Goal: Find specific page/section: Find specific page/section

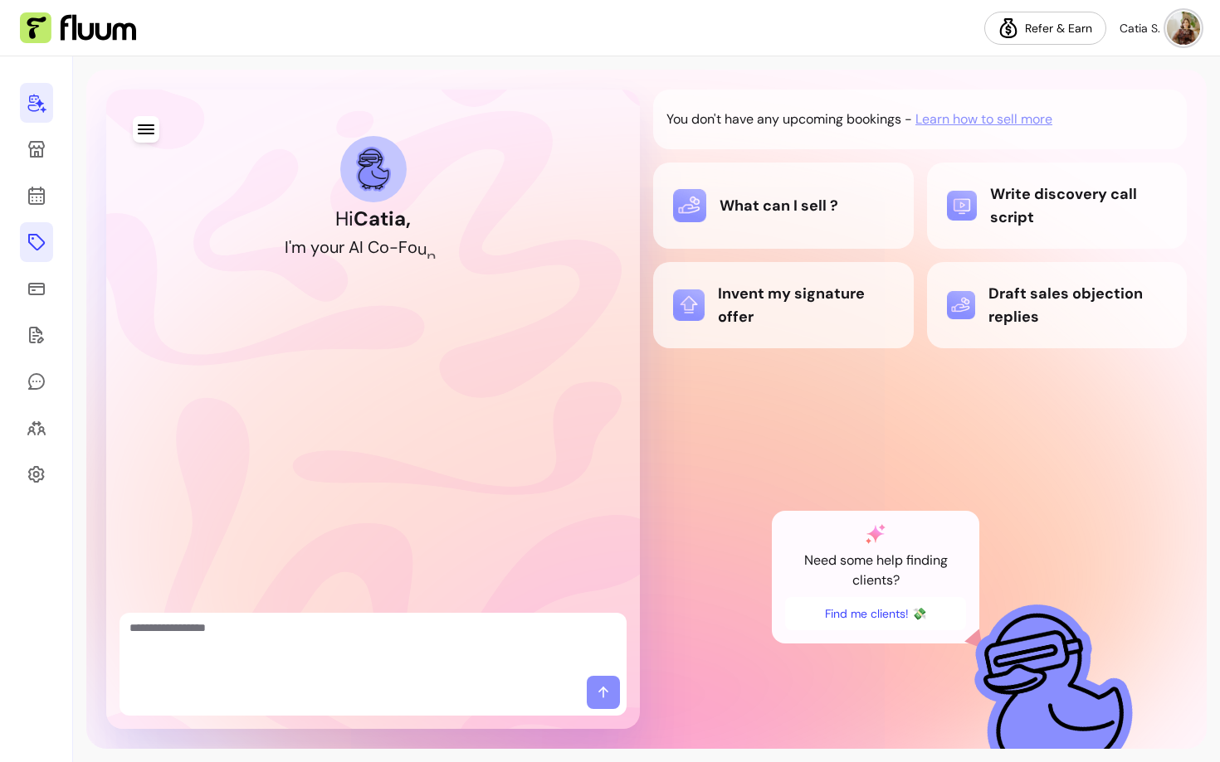
click at [46, 242] on icon at bounding box center [37, 242] width 20 height 20
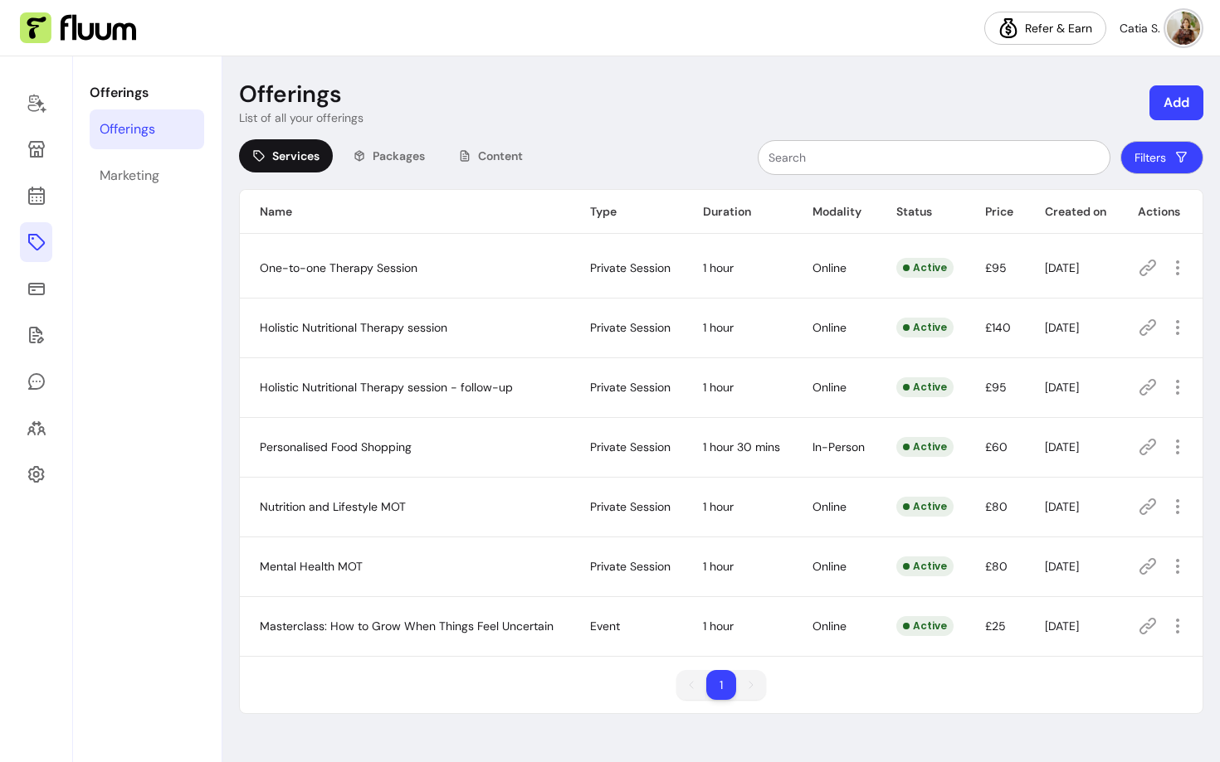
click at [1147, 630] on icon at bounding box center [1147, 626] width 20 height 20
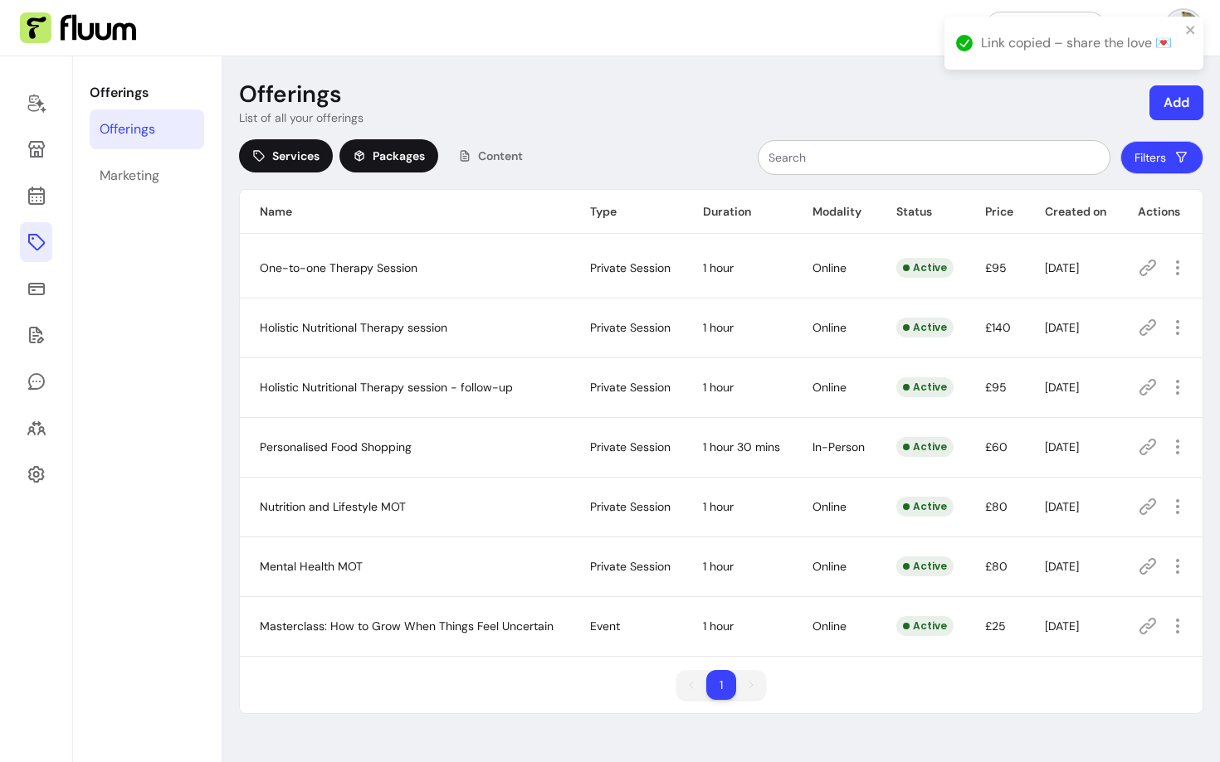
click at [388, 153] on span "Packages" at bounding box center [398, 156] width 52 height 17
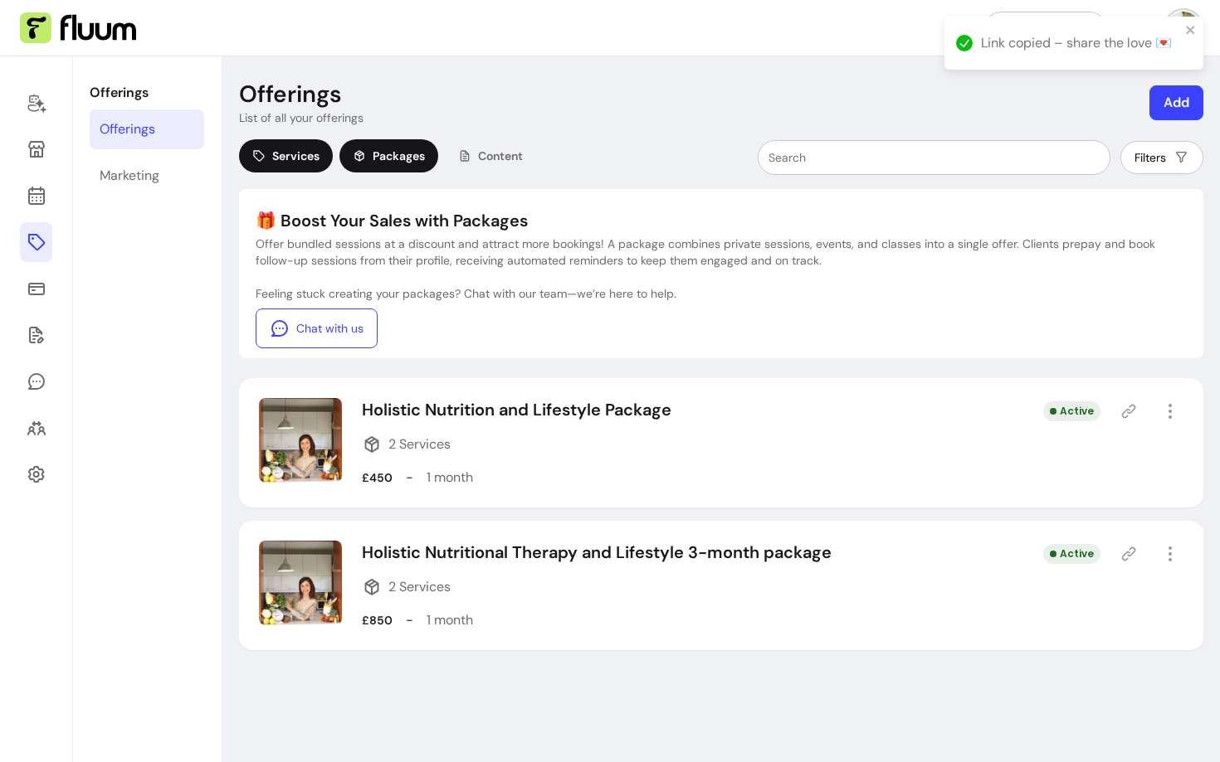
click at [309, 153] on span "Services" at bounding box center [295, 156] width 47 height 17
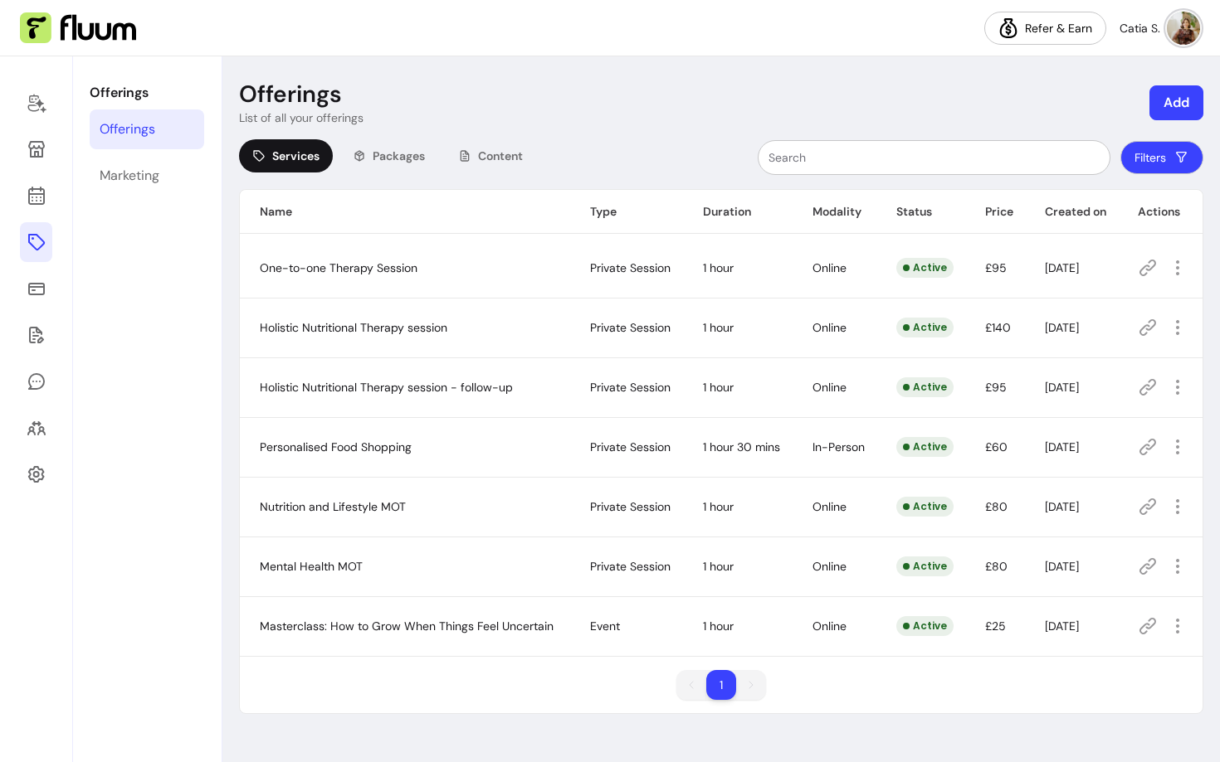
click at [336, 157] on div "Services Packages Content" at bounding box center [387, 157] width 297 height 37
click at [368, 157] on div "Packages" at bounding box center [388, 155] width 99 height 33
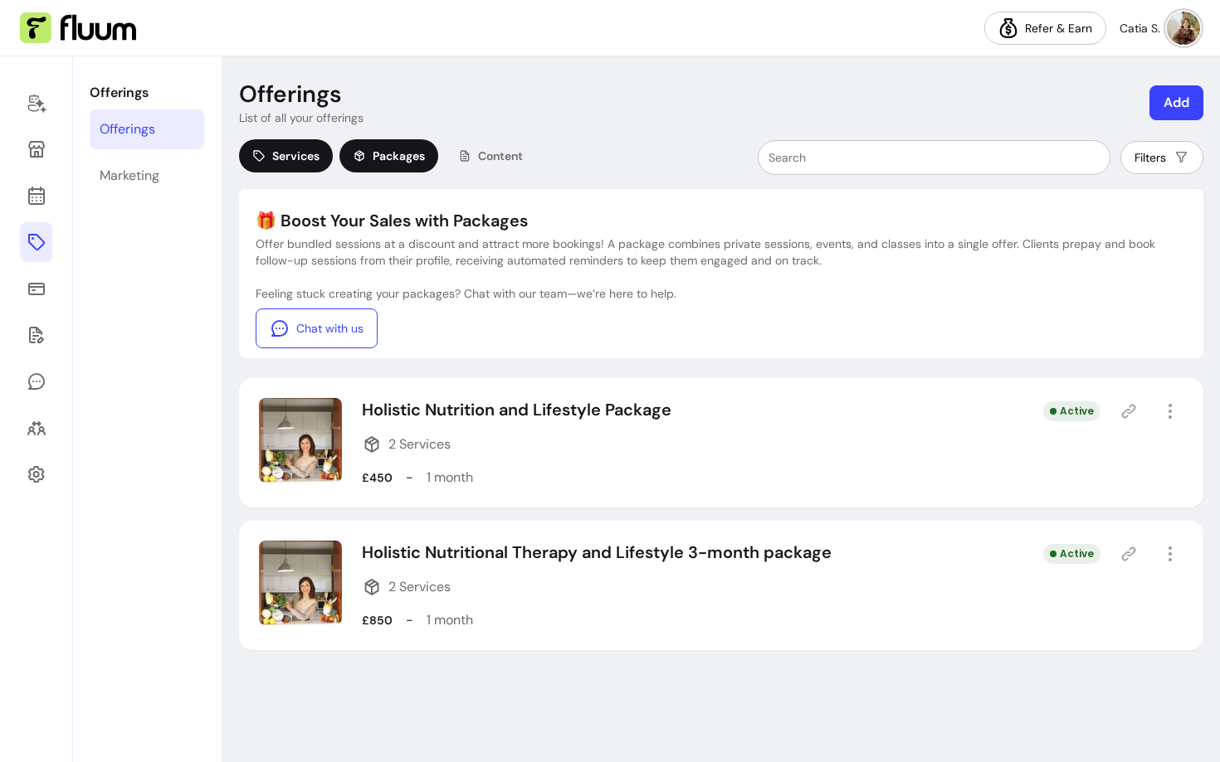
click at [314, 157] on span "Services" at bounding box center [295, 156] width 47 height 17
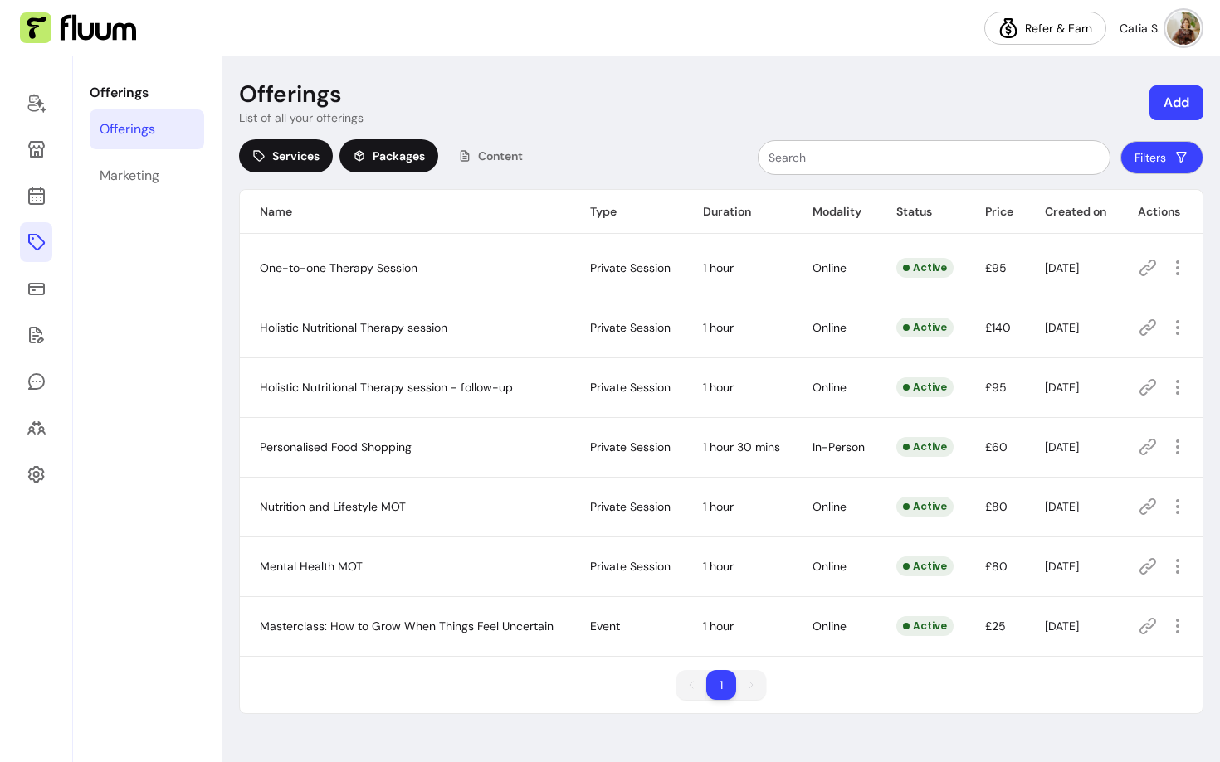
click at [382, 158] on span "Packages" at bounding box center [398, 156] width 52 height 17
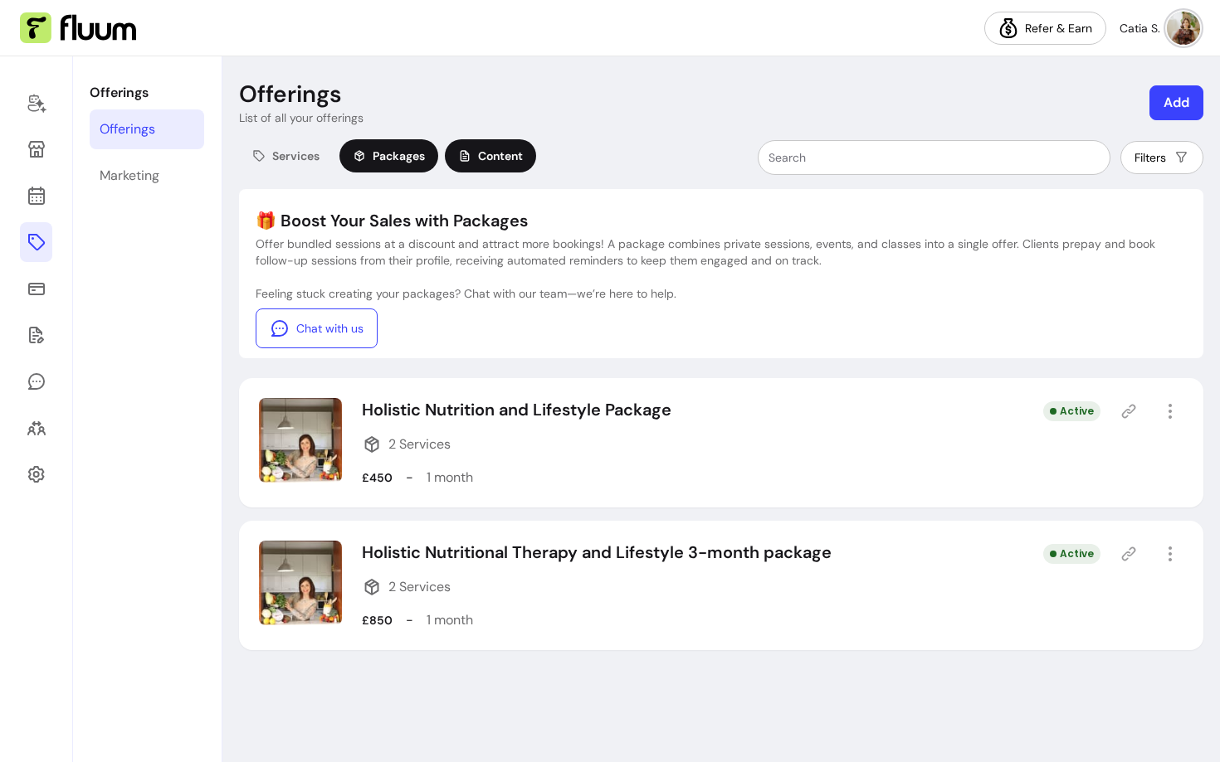
click at [519, 149] on span "Content" at bounding box center [500, 156] width 45 height 17
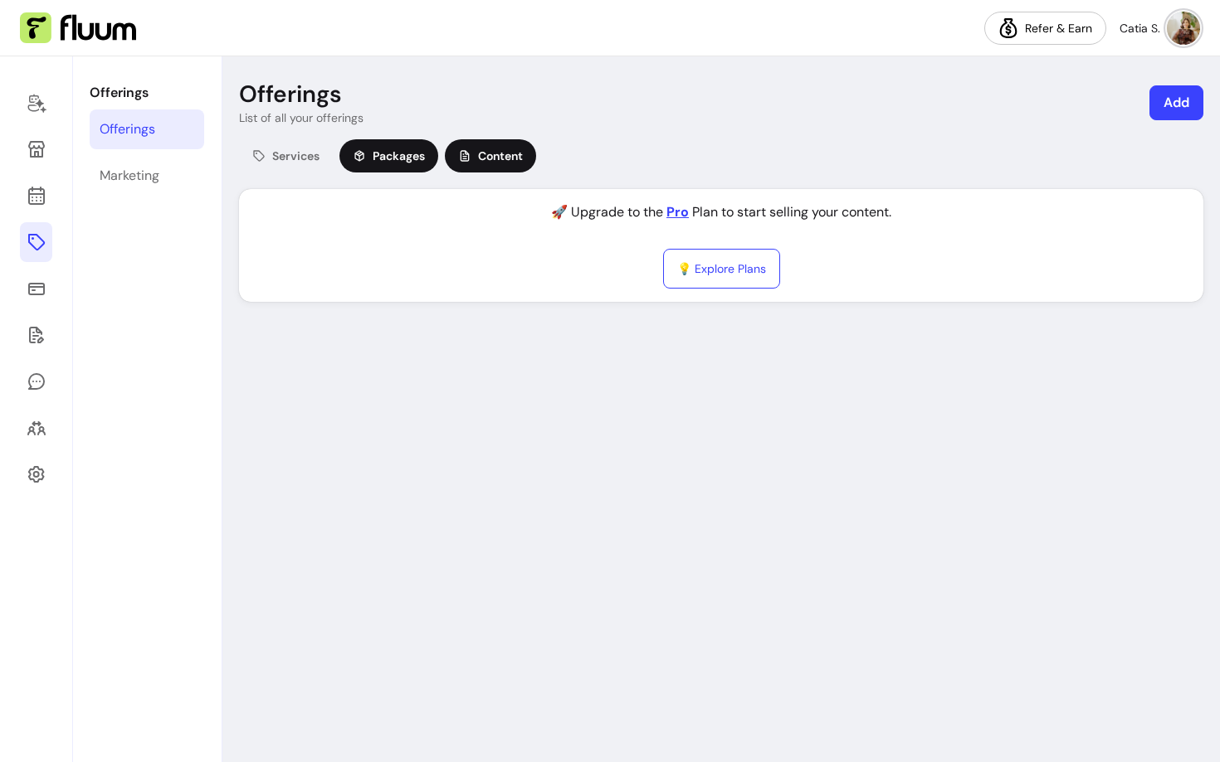
click at [373, 154] on span "Packages" at bounding box center [398, 156] width 52 height 17
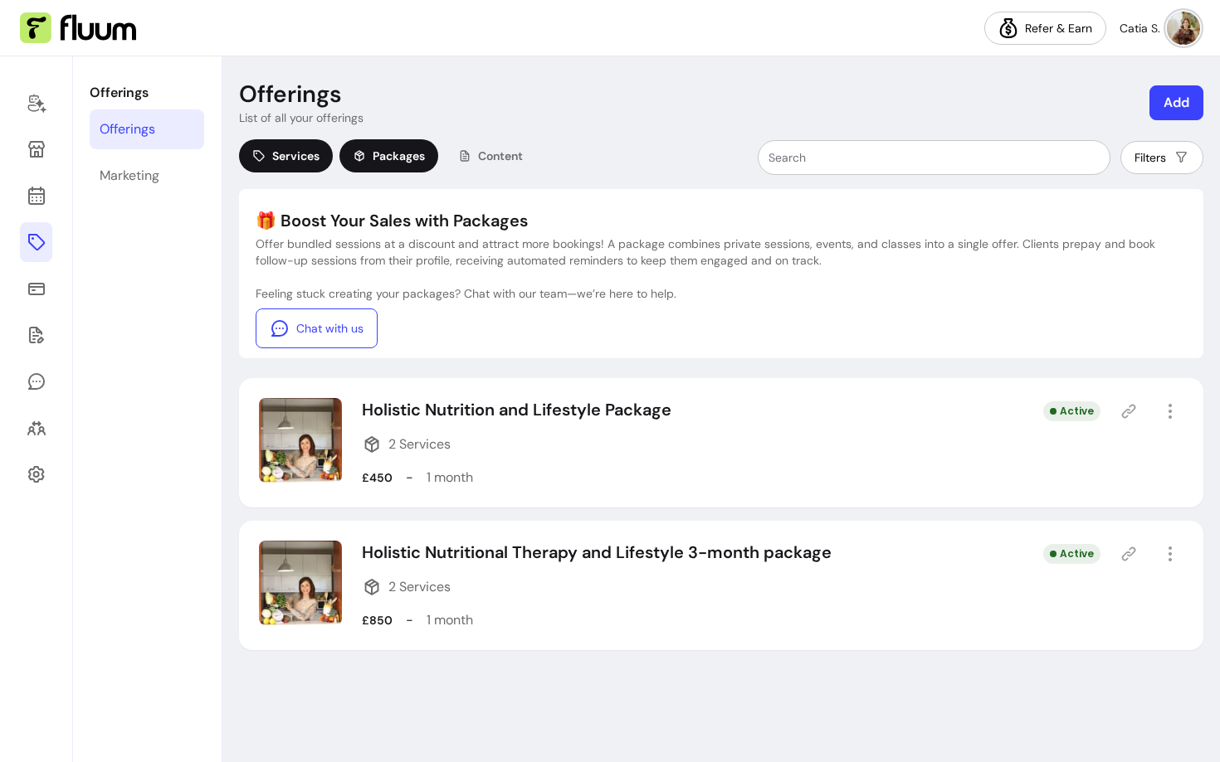
click at [296, 158] on span "Services" at bounding box center [295, 156] width 47 height 17
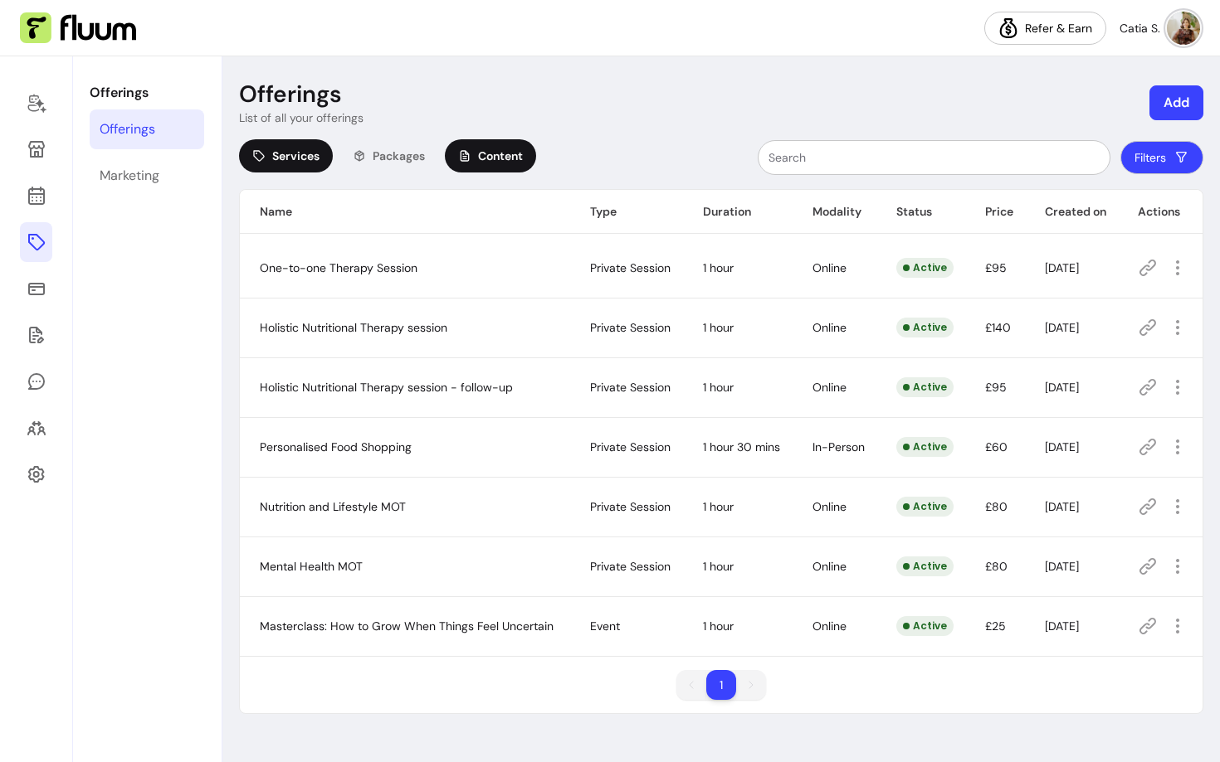
click at [472, 169] on div "Content" at bounding box center [490, 155] width 91 height 33
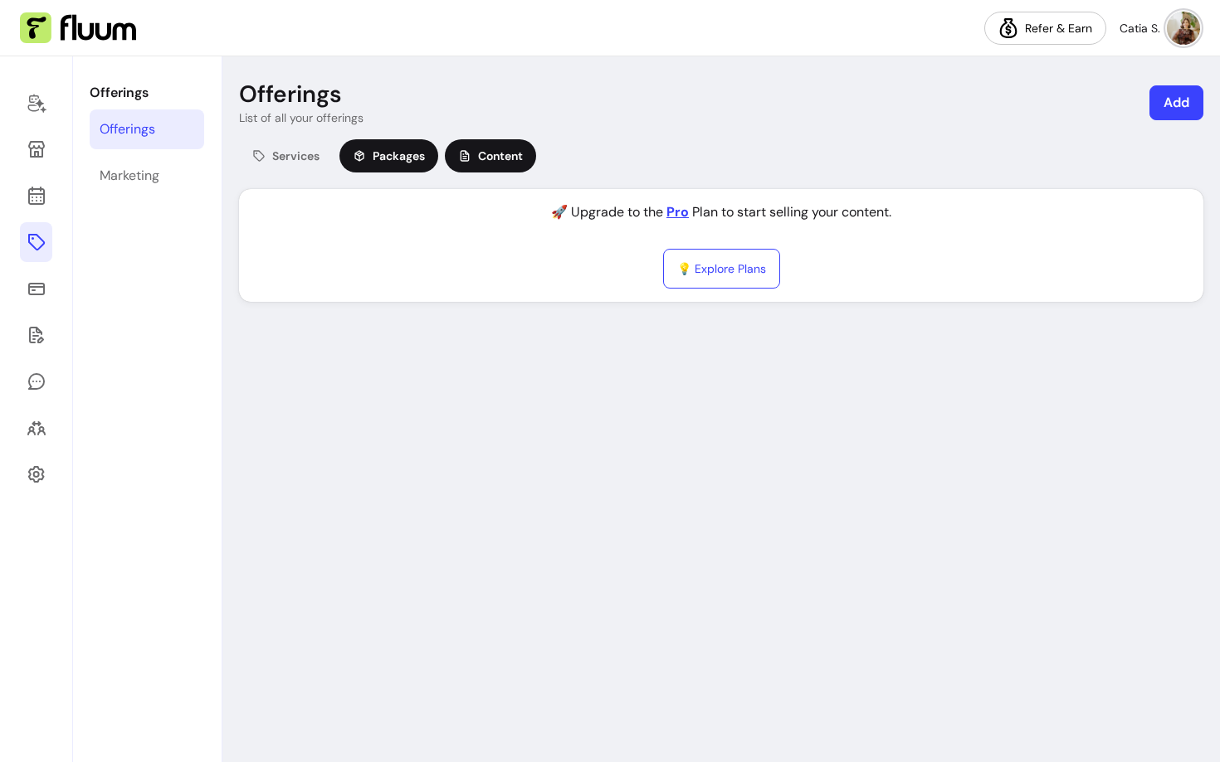
click at [374, 159] on span "Packages" at bounding box center [398, 156] width 52 height 17
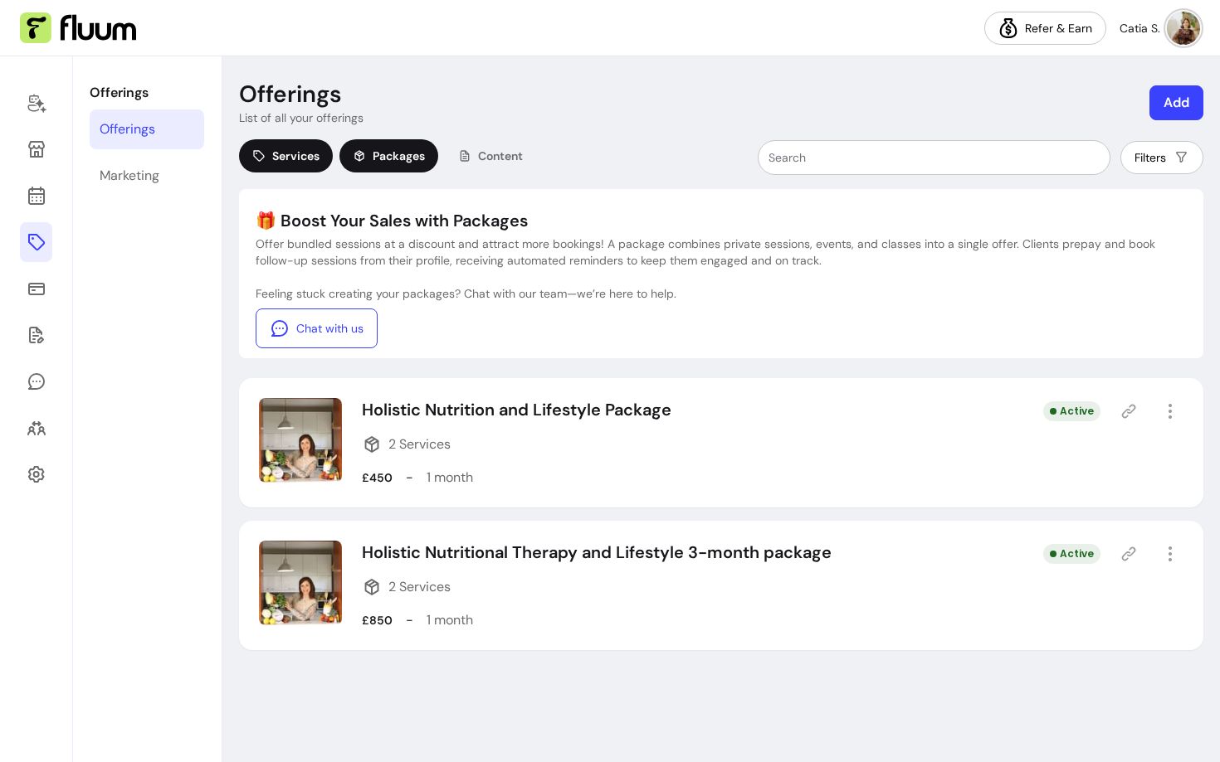
click at [305, 165] on div "Services" at bounding box center [286, 155] width 94 height 33
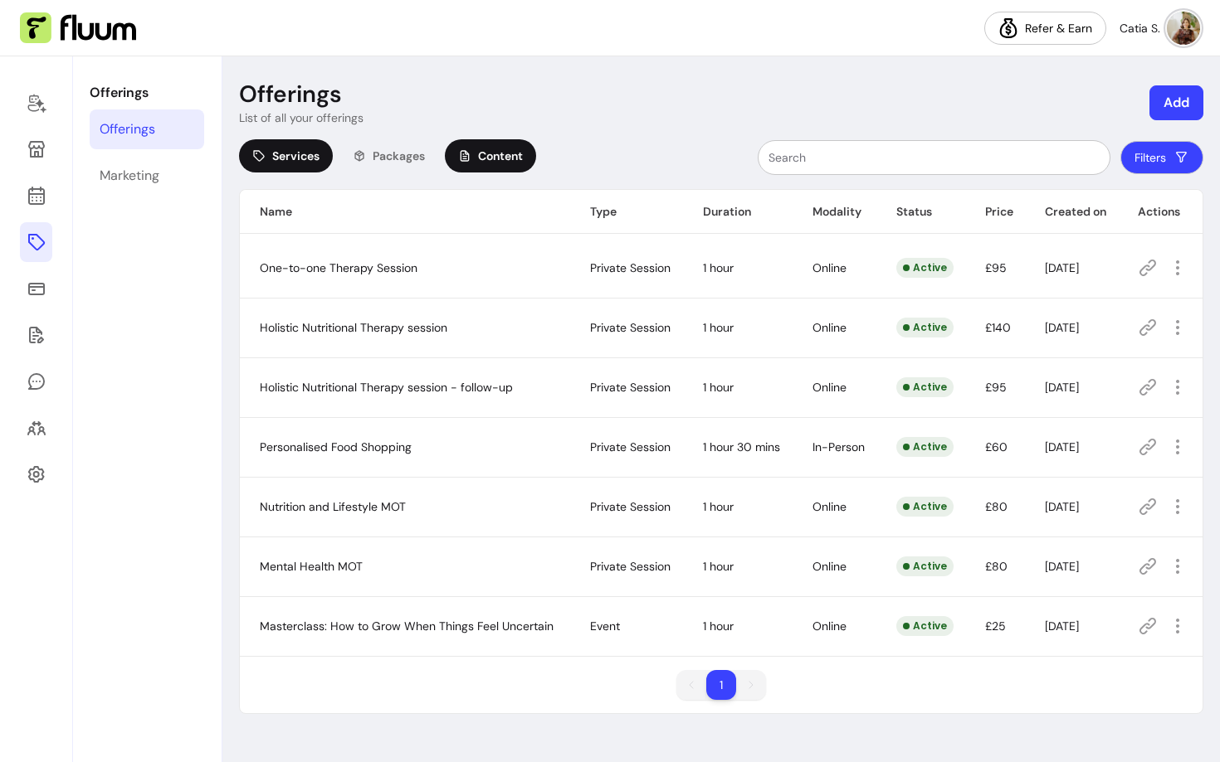
click at [497, 169] on div "Content" at bounding box center [490, 155] width 91 height 33
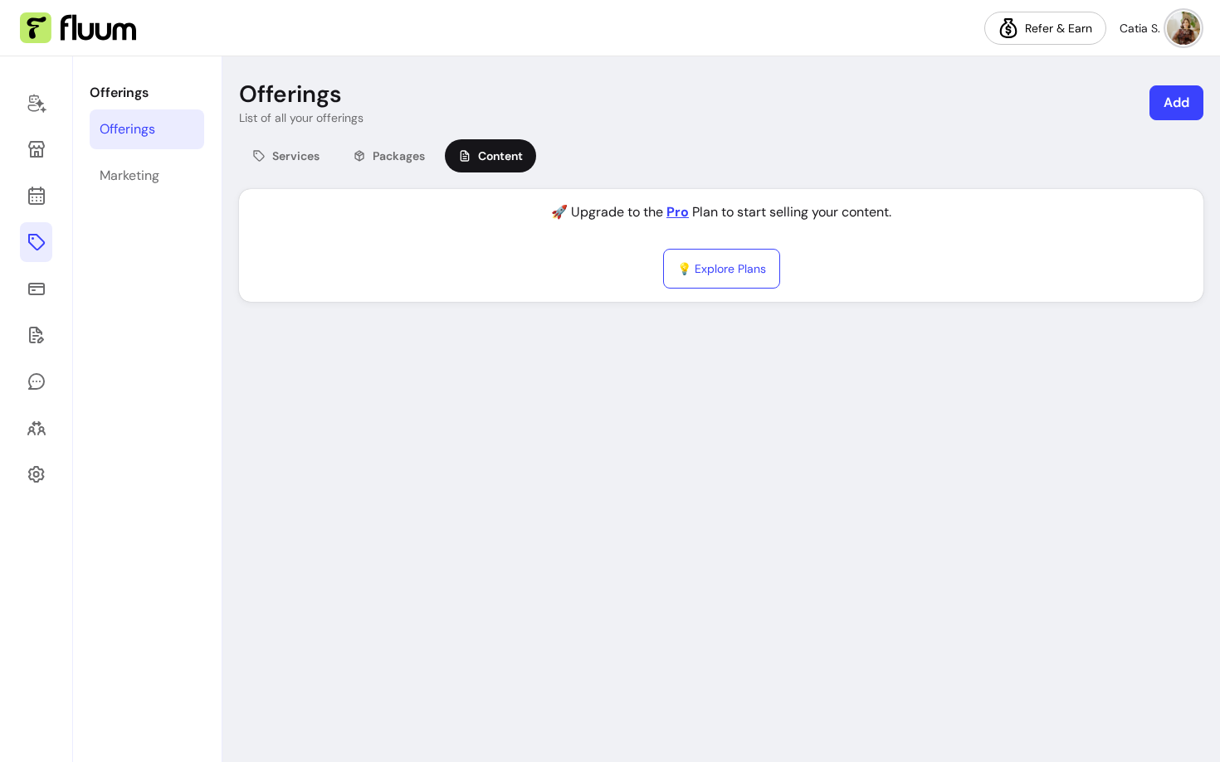
click at [327, 171] on div "Services Packages Content" at bounding box center [387, 157] width 297 height 37
click at [396, 168] on div "Packages" at bounding box center [388, 155] width 99 height 33
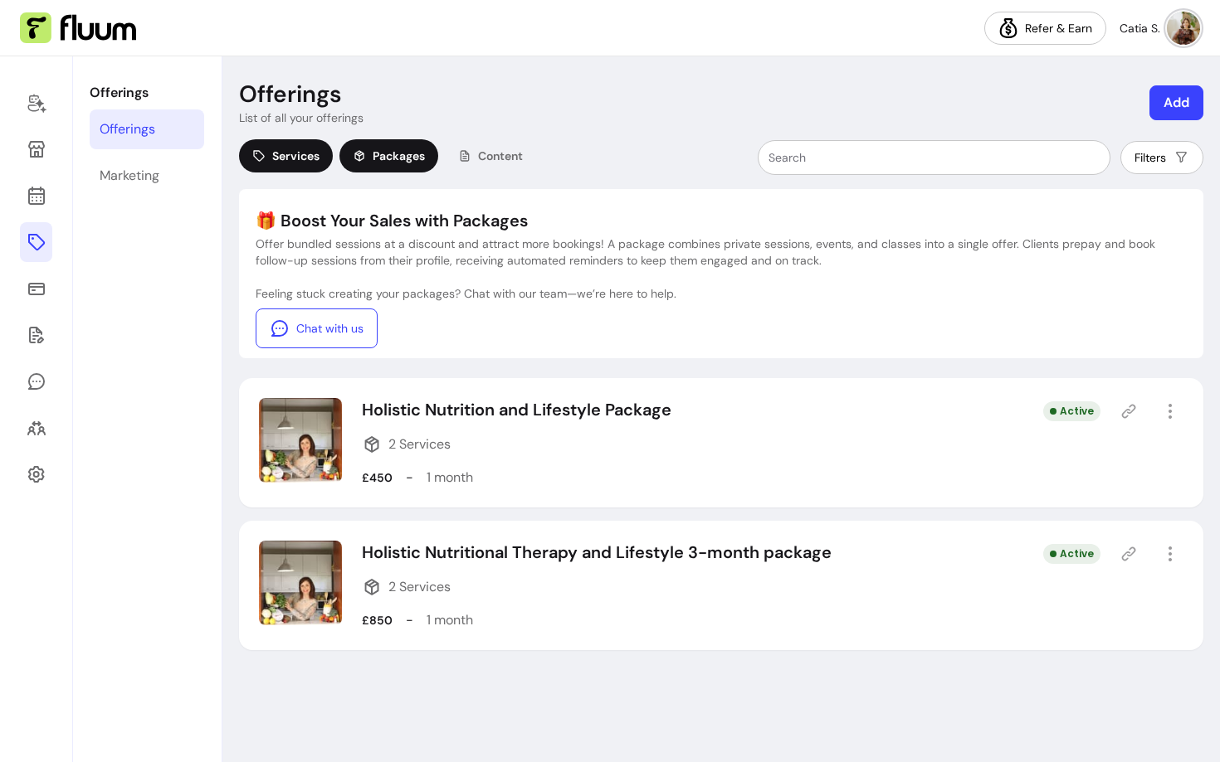
click at [295, 162] on span "Services" at bounding box center [295, 156] width 47 height 17
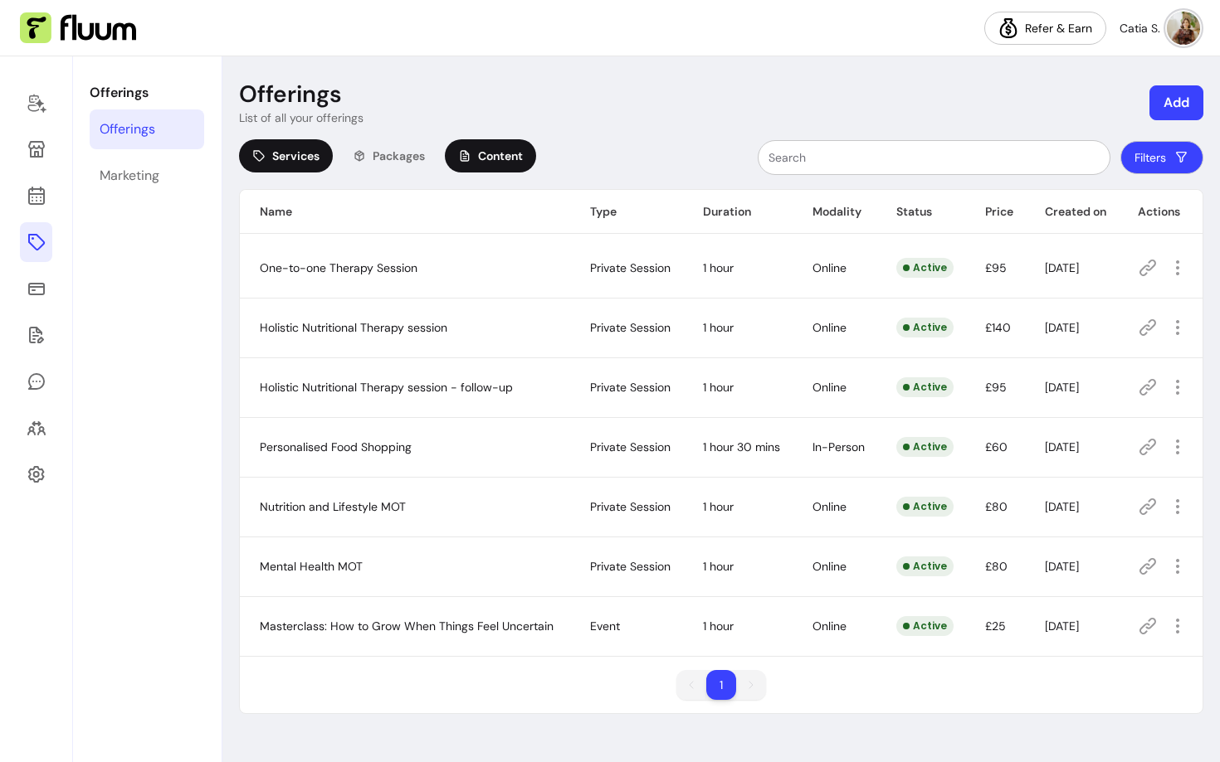
click at [499, 159] on span "Content" at bounding box center [500, 156] width 45 height 17
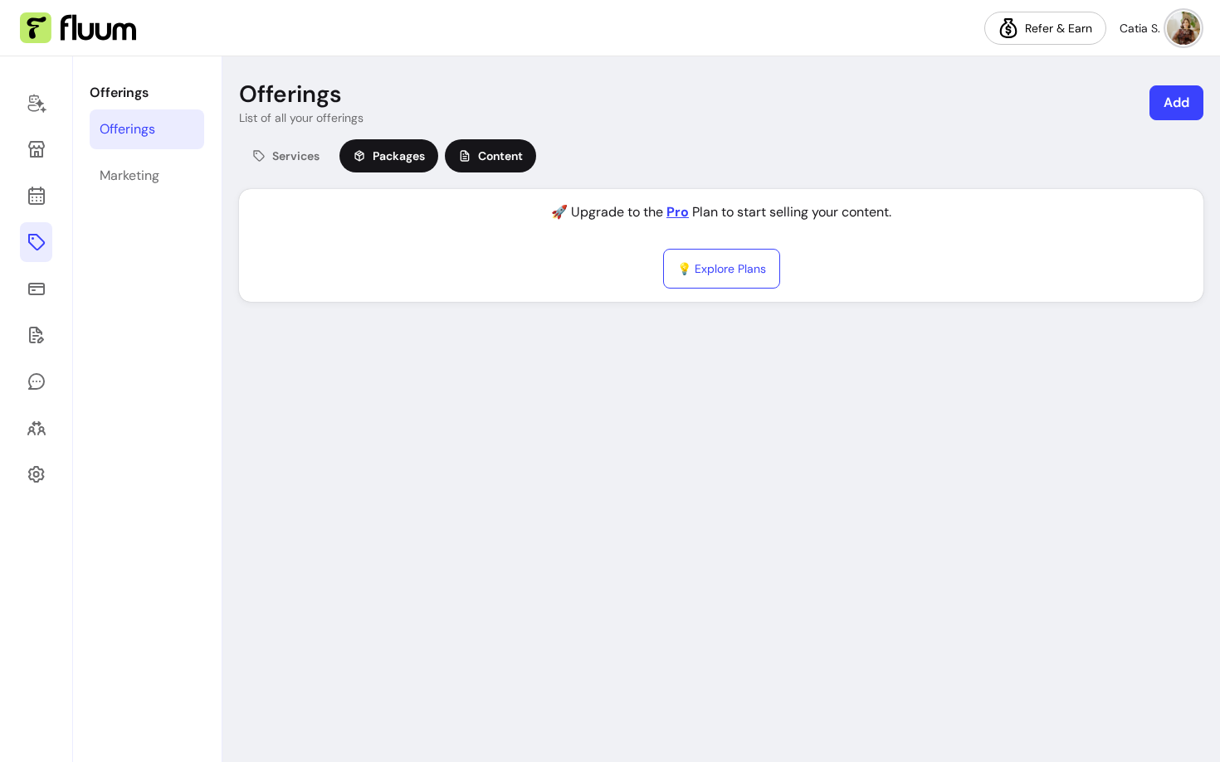
click at [409, 156] on span "Packages" at bounding box center [398, 156] width 52 height 17
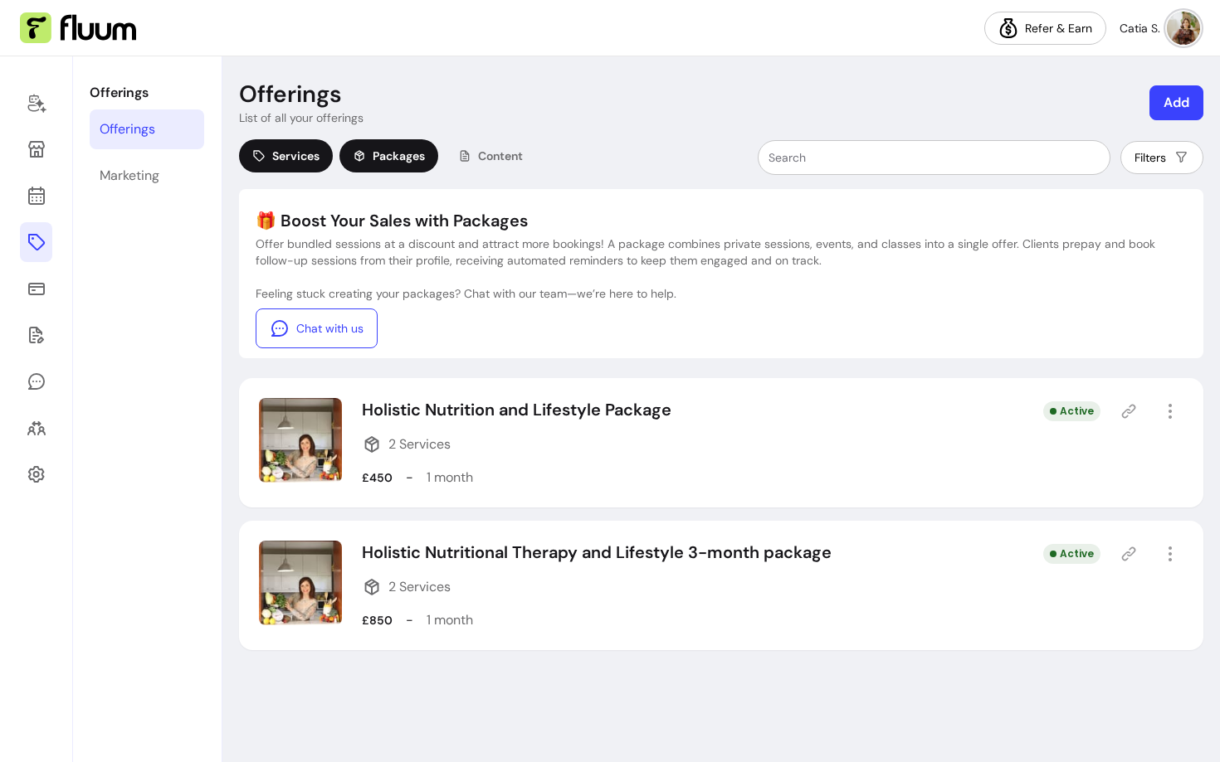
click at [298, 162] on span "Services" at bounding box center [295, 156] width 47 height 17
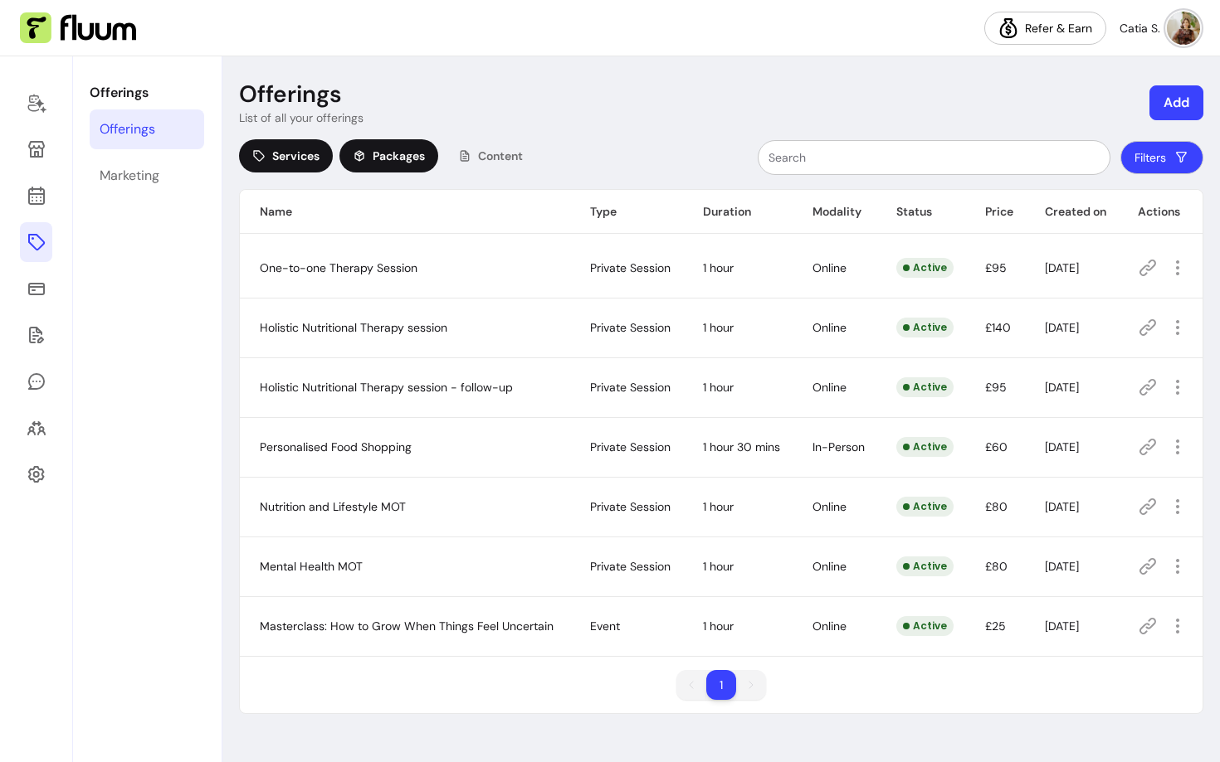
click at [421, 159] on span "Packages" at bounding box center [398, 156] width 52 height 17
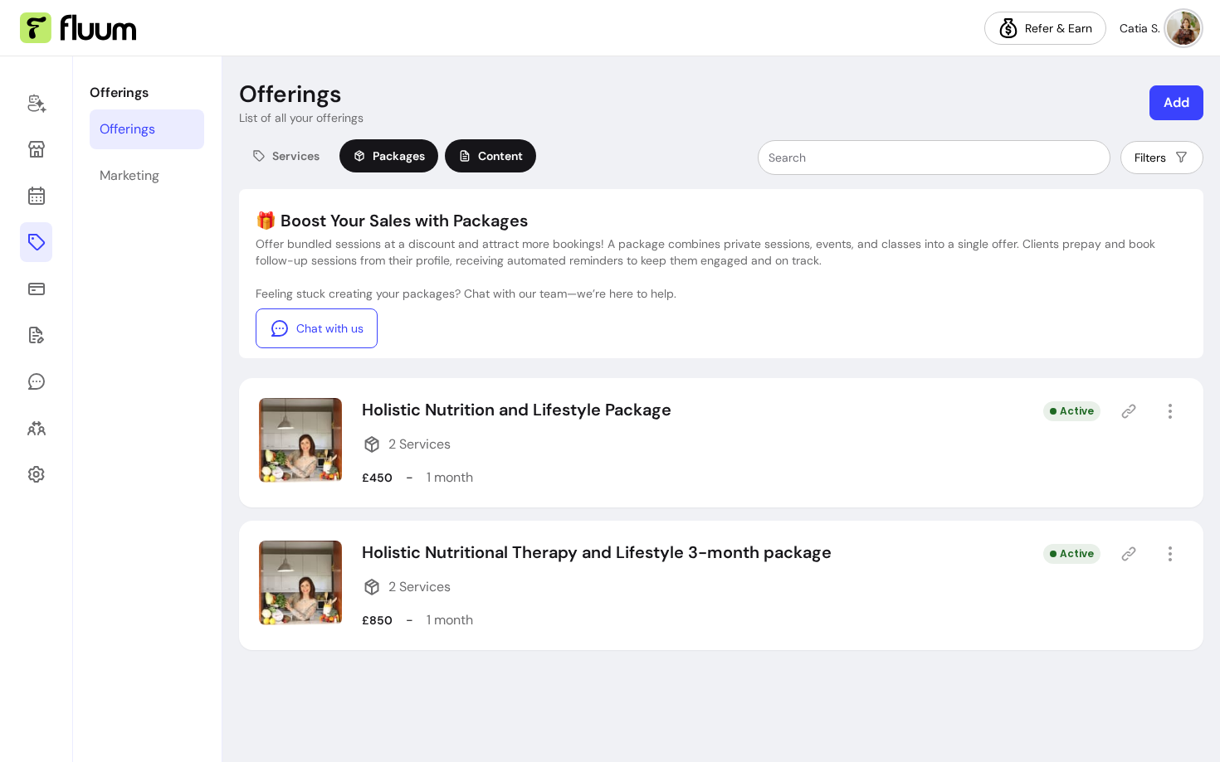
click at [494, 155] on span "Content" at bounding box center [500, 156] width 45 height 17
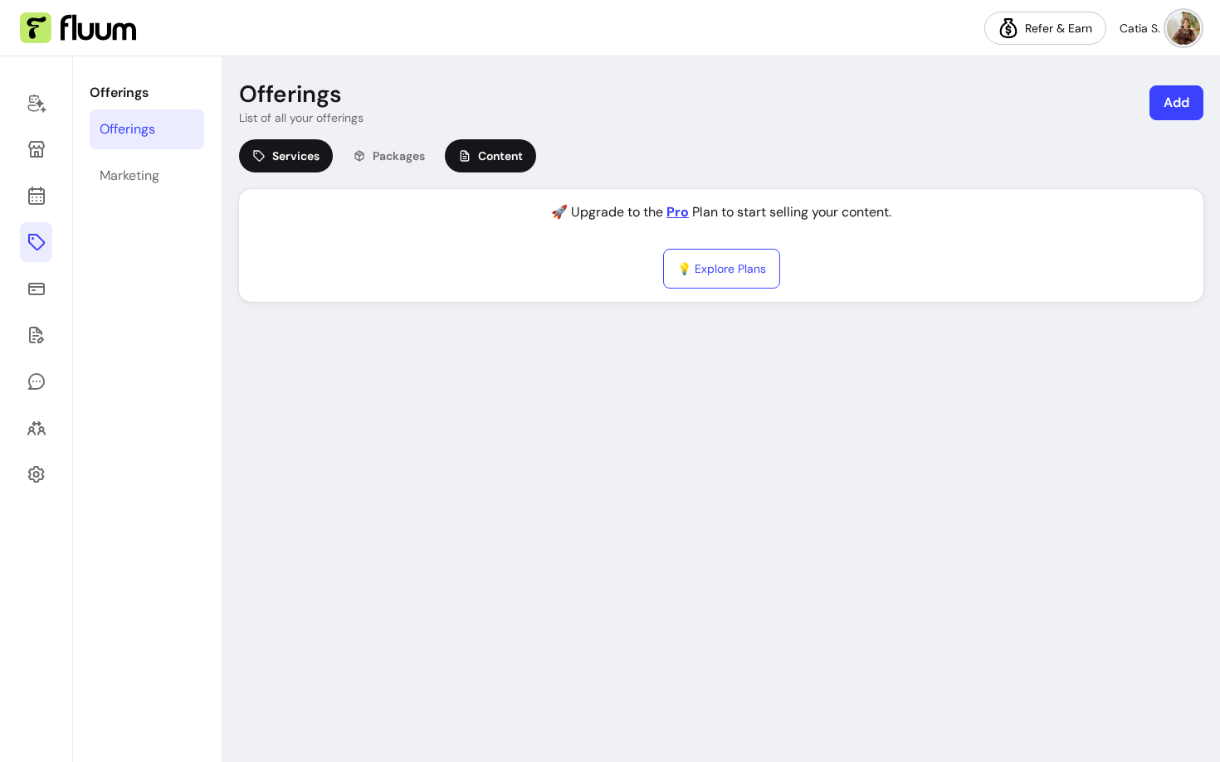
click at [245, 149] on div "Services" at bounding box center [286, 155] width 94 height 33
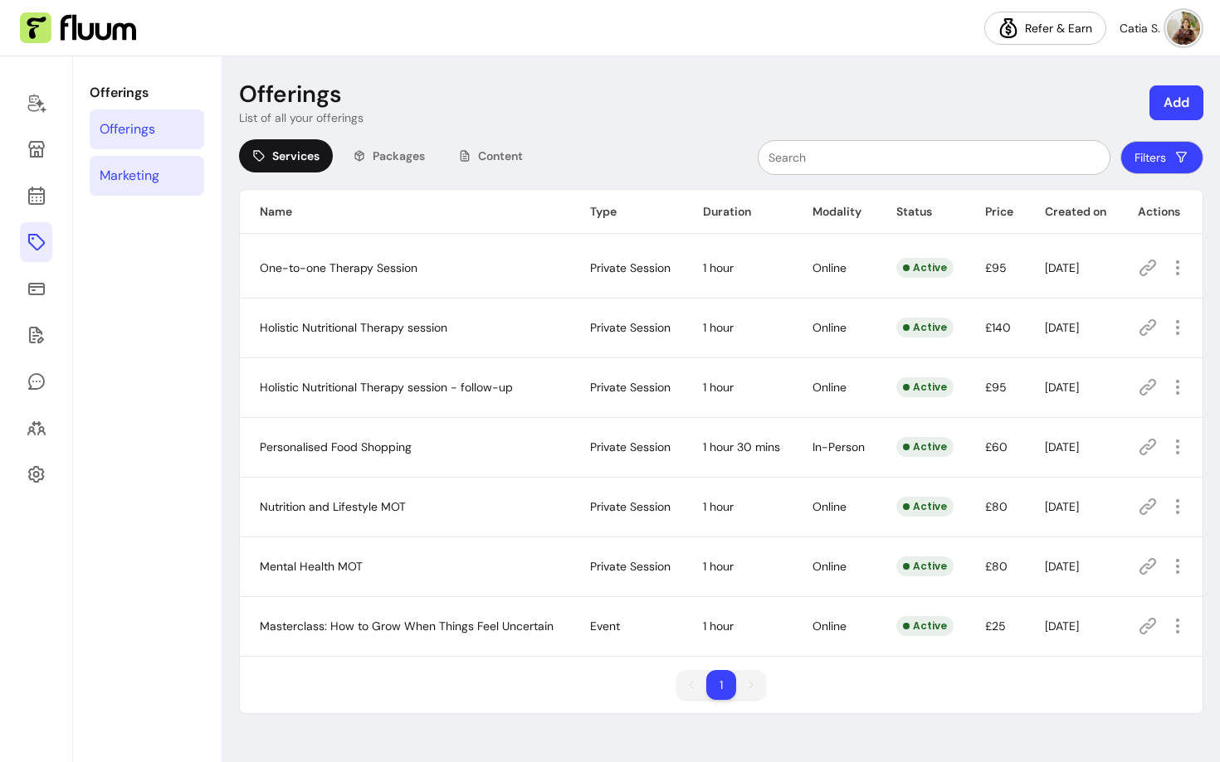
click at [131, 175] on div "Marketing" at bounding box center [130, 176] width 60 height 20
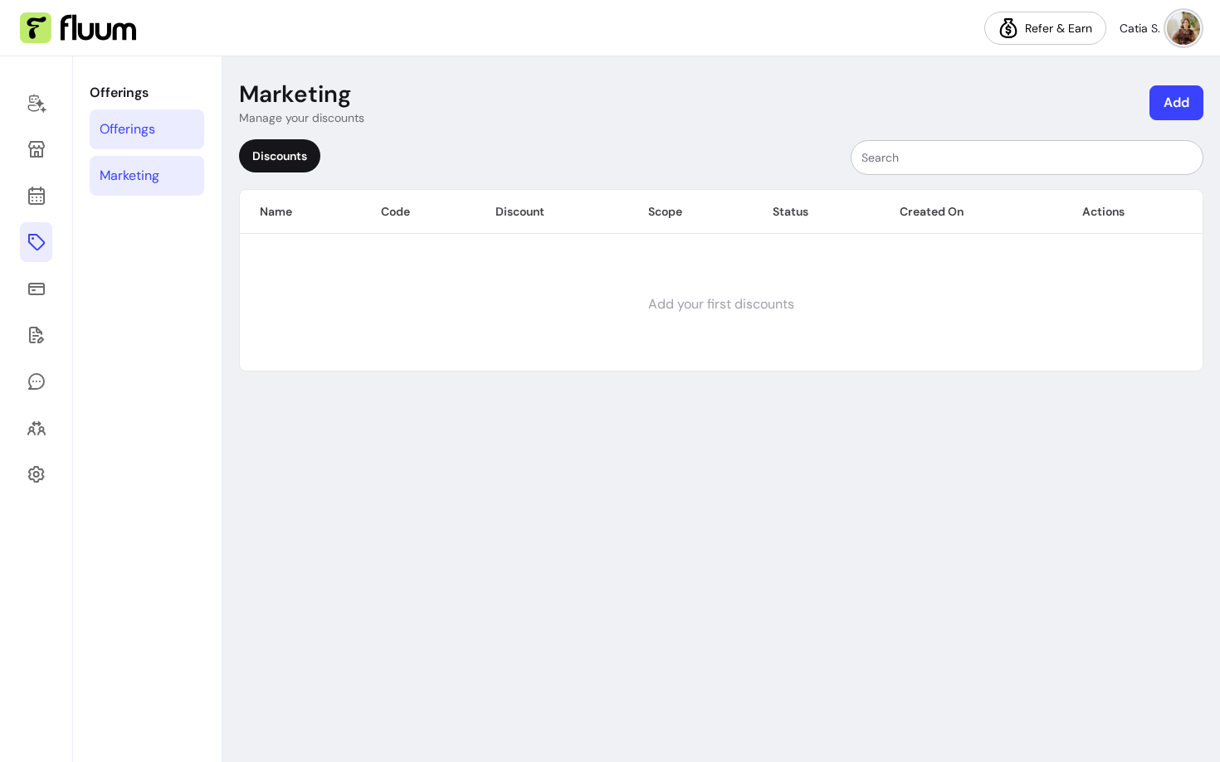
click at [144, 131] on div "Offerings" at bounding box center [128, 129] width 56 height 20
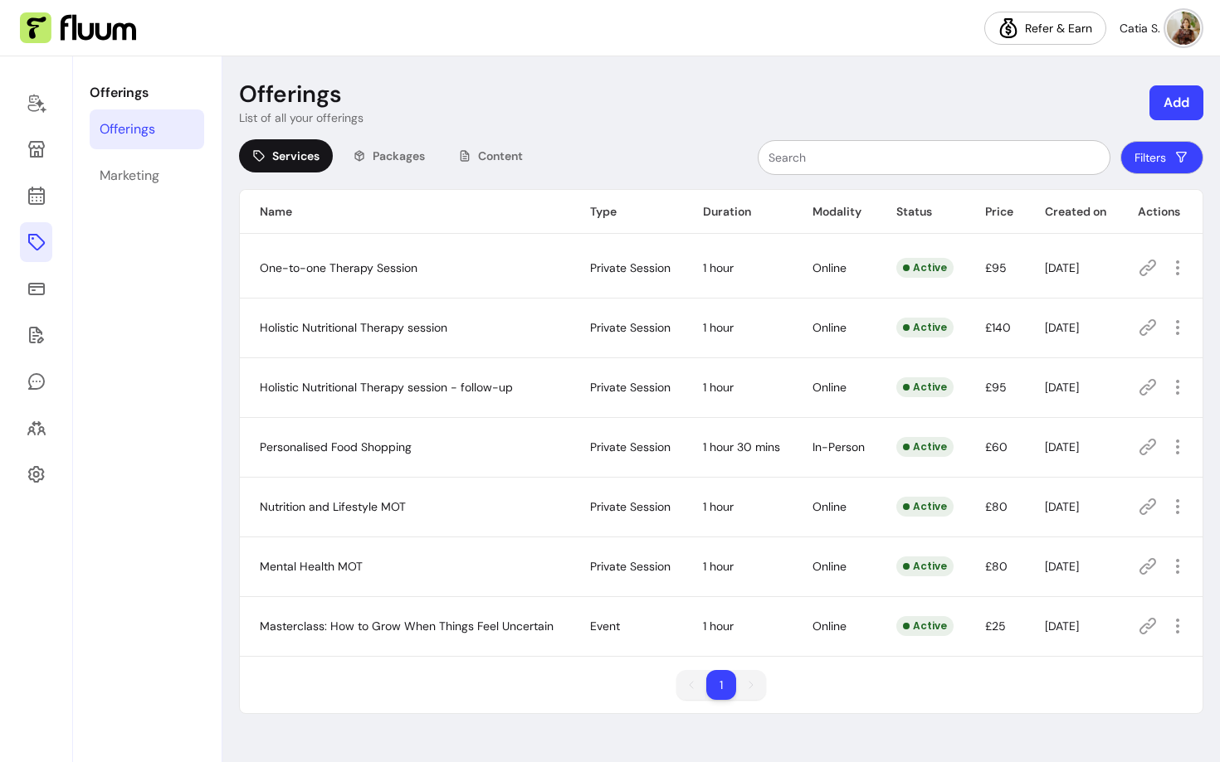
click at [607, 207] on th "Type" at bounding box center [626, 212] width 113 height 44
click at [387, 151] on span "Packages" at bounding box center [398, 156] width 52 height 17
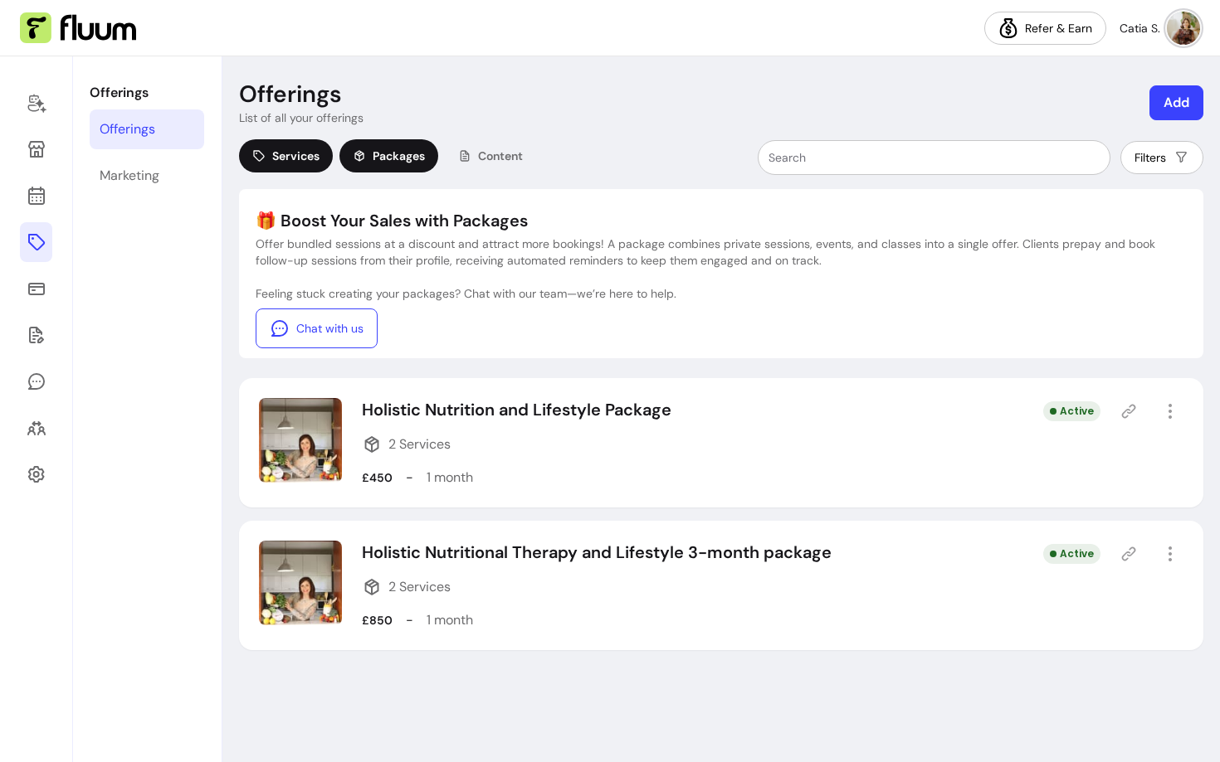
click at [309, 150] on span "Services" at bounding box center [295, 156] width 47 height 17
